Goal: Check status: Check status

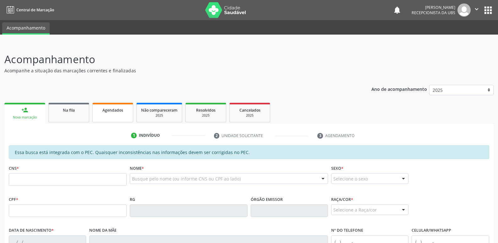
click at [115, 106] on link "Agendados" at bounding box center [112, 112] width 41 height 19
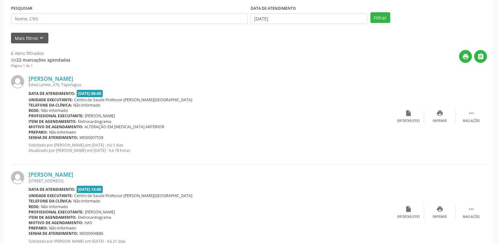
scroll to position [139, 0]
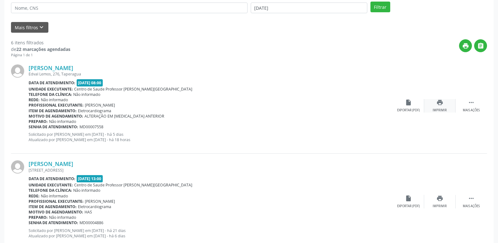
click at [439, 103] on icon "print" at bounding box center [440, 102] width 7 height 7
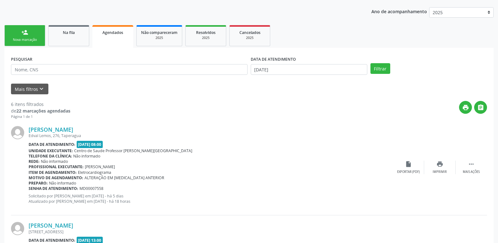
scroll to position [70, 0]
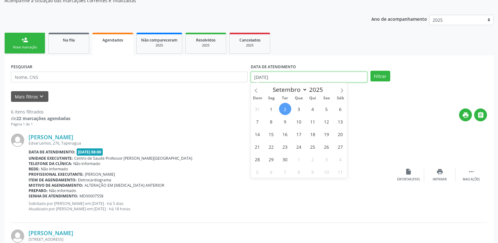
click at [342, 79] on input "[DATE]" at bounding box center [309, 77] width 117 height 11
click at [273, 106] on span "1" at bounding box center [271, 109] width 12 height 12
type input "[DATE]"
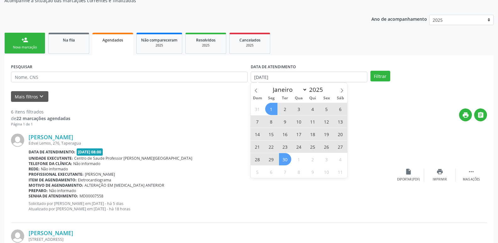
click at [285, 156] on span "30" at bounding box center [285, 159] width 12 height 12
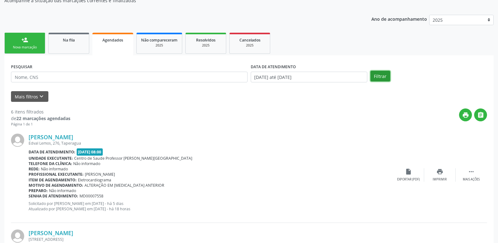
click at [382, 75] on button "Filtrar" at bounding box center [381, 76] width 20 height 11
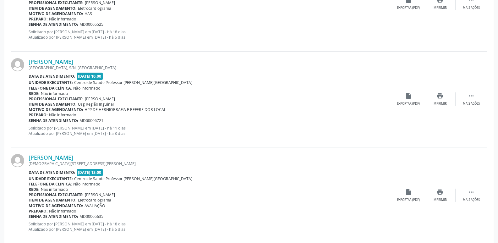
scroll to position [1418, 0]
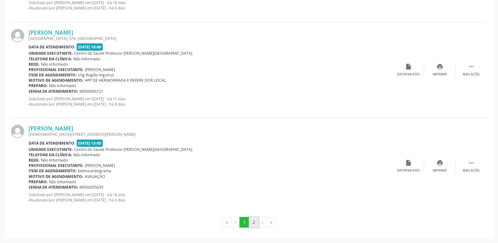
click at [255, 224] on button "2" at bounding box center [254, 222] width 10 height 11
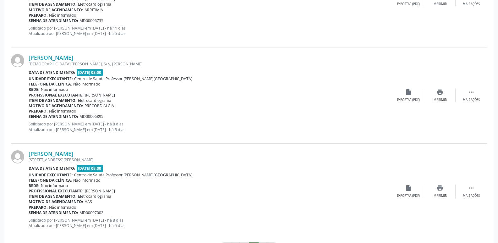
scroll to position [650, 0]
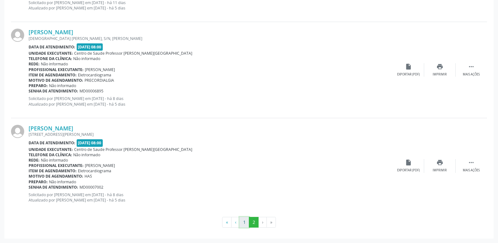
click at [247, 224] on button "1" at bounding box center [245, 222] width 10 height 11
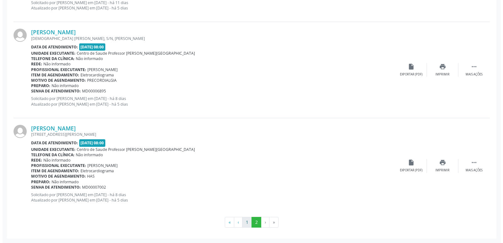
scroll to position [0, 0]
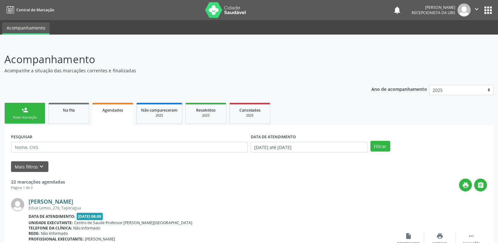
click at [69, 203] on link "[PERSON_NAME]" at bounding box center [51, 201] width 45 height 7
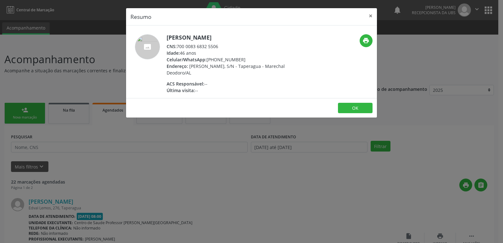
click at [203, 47] on div "CNS: 700 0083 6832 5506" at bounding box center [228, 46] width 122 height 7
copy div "CNS: 700 0083 6832 5506"
